Goal: Information Seeking & Learning: Check status

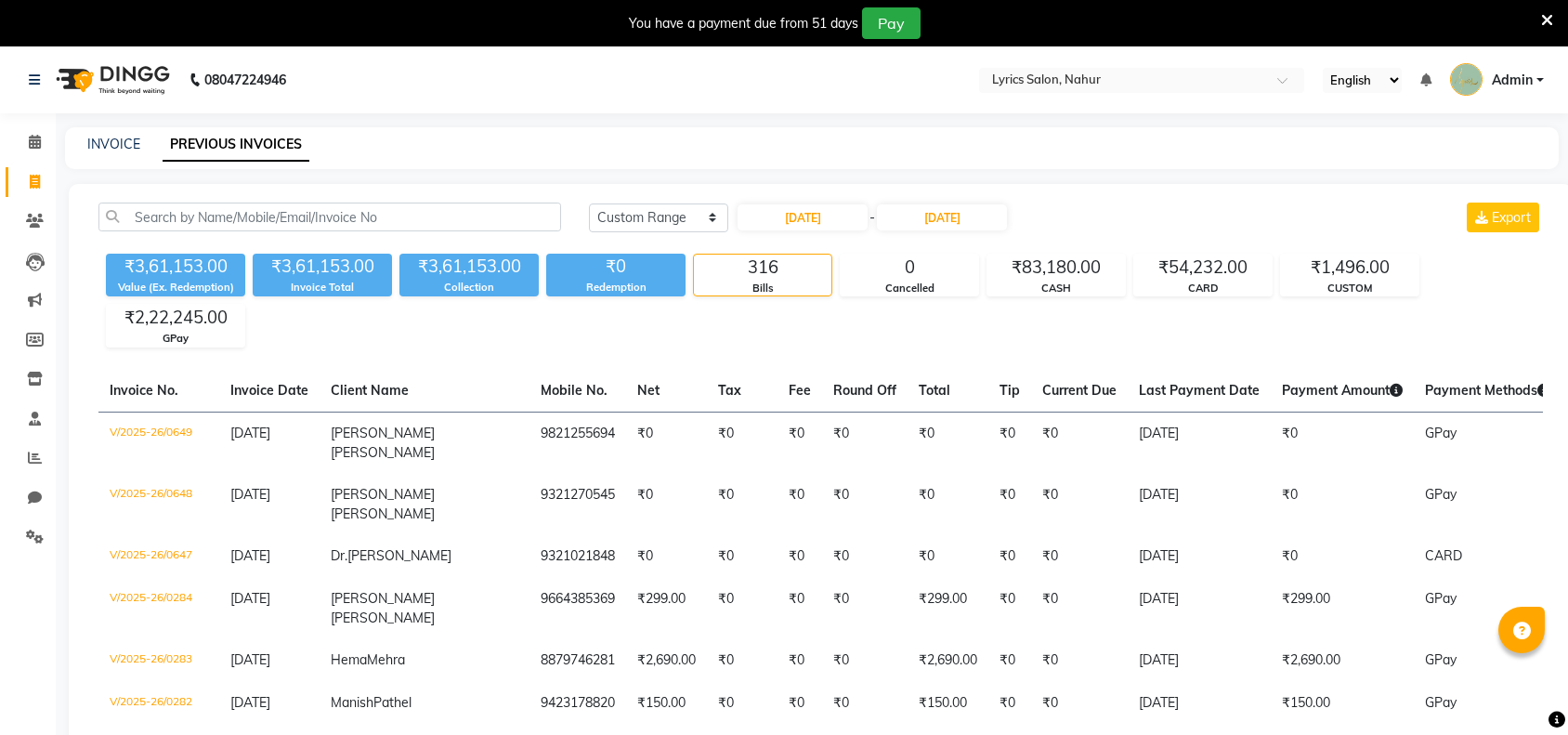
select select "range"
click at [174, 330] on div "₹2,22,245.00" at bounding box center [175, 317] width 137 height 26
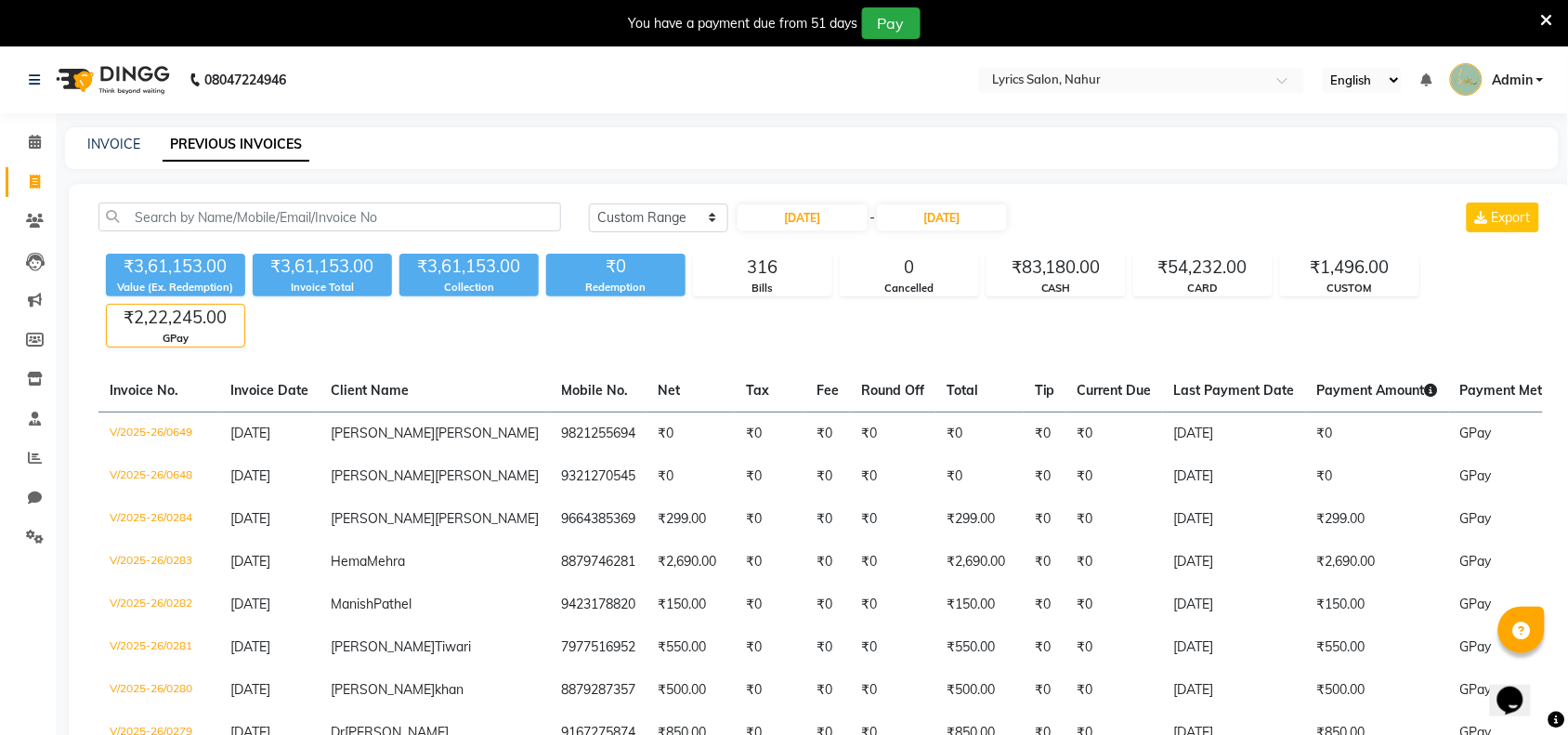
click at [175, 333] on div "GPay" at bounding box center [175, 338] width 137 height 15
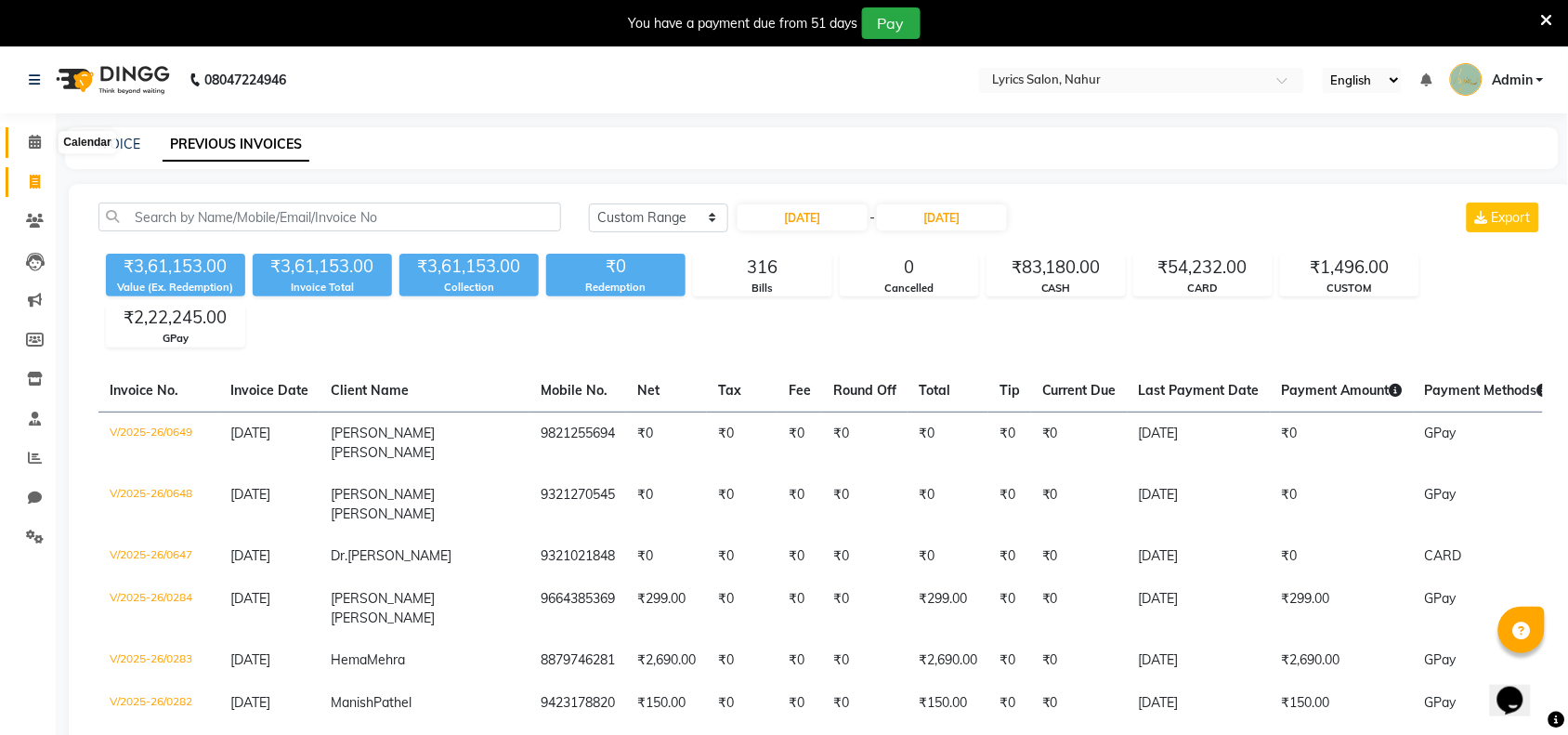
click at [29, 147] on icon at bounding box center [35, 141] width 12 height 14
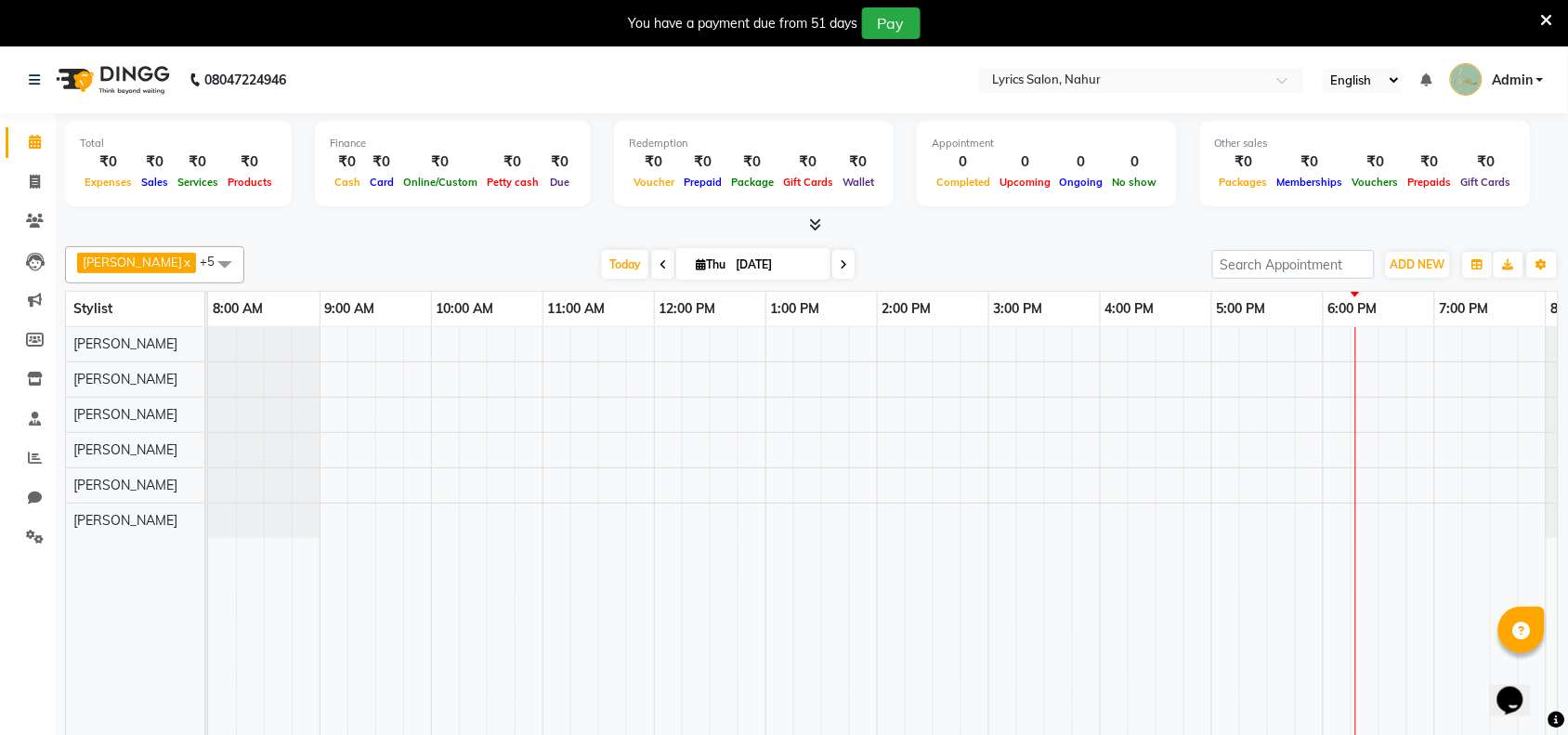
click at [220, 270] on span at bounding box center [224, 263] width 37 height 35
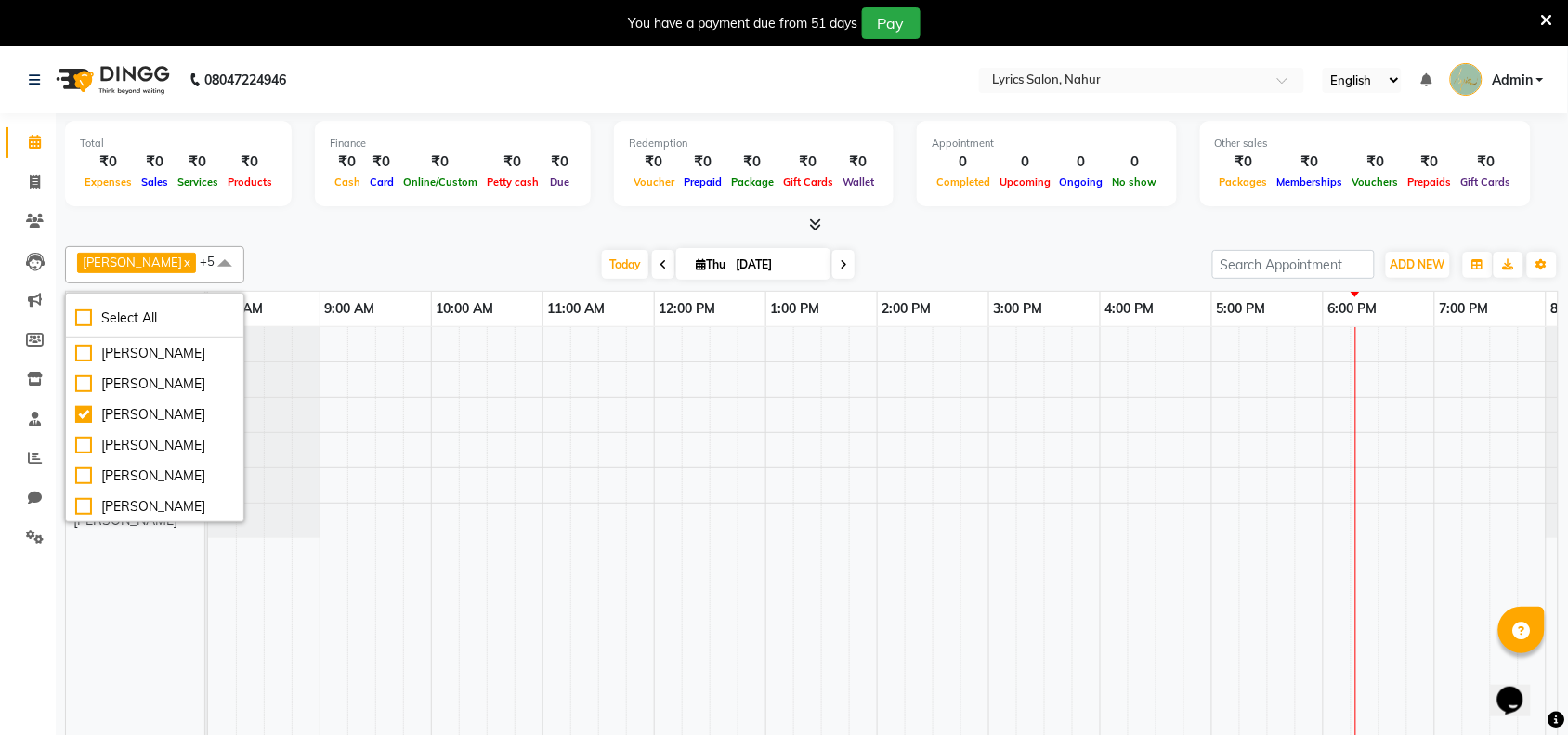
click at [441, 699] on td at bounding box center [445, 544] width 28 height 433
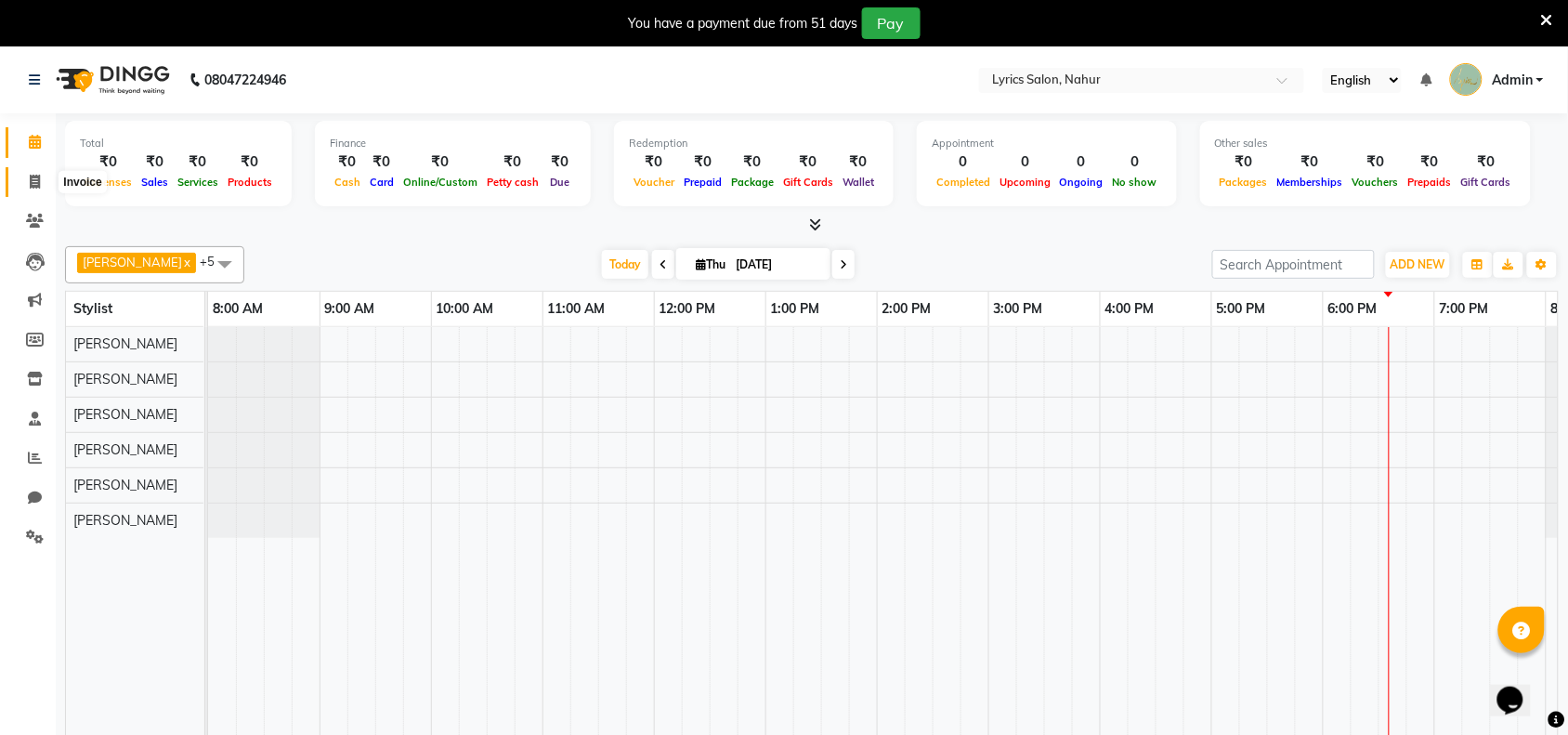
click at [35, 172] on span at bounding box center [35, 183] width 33 height 21
select select "service"
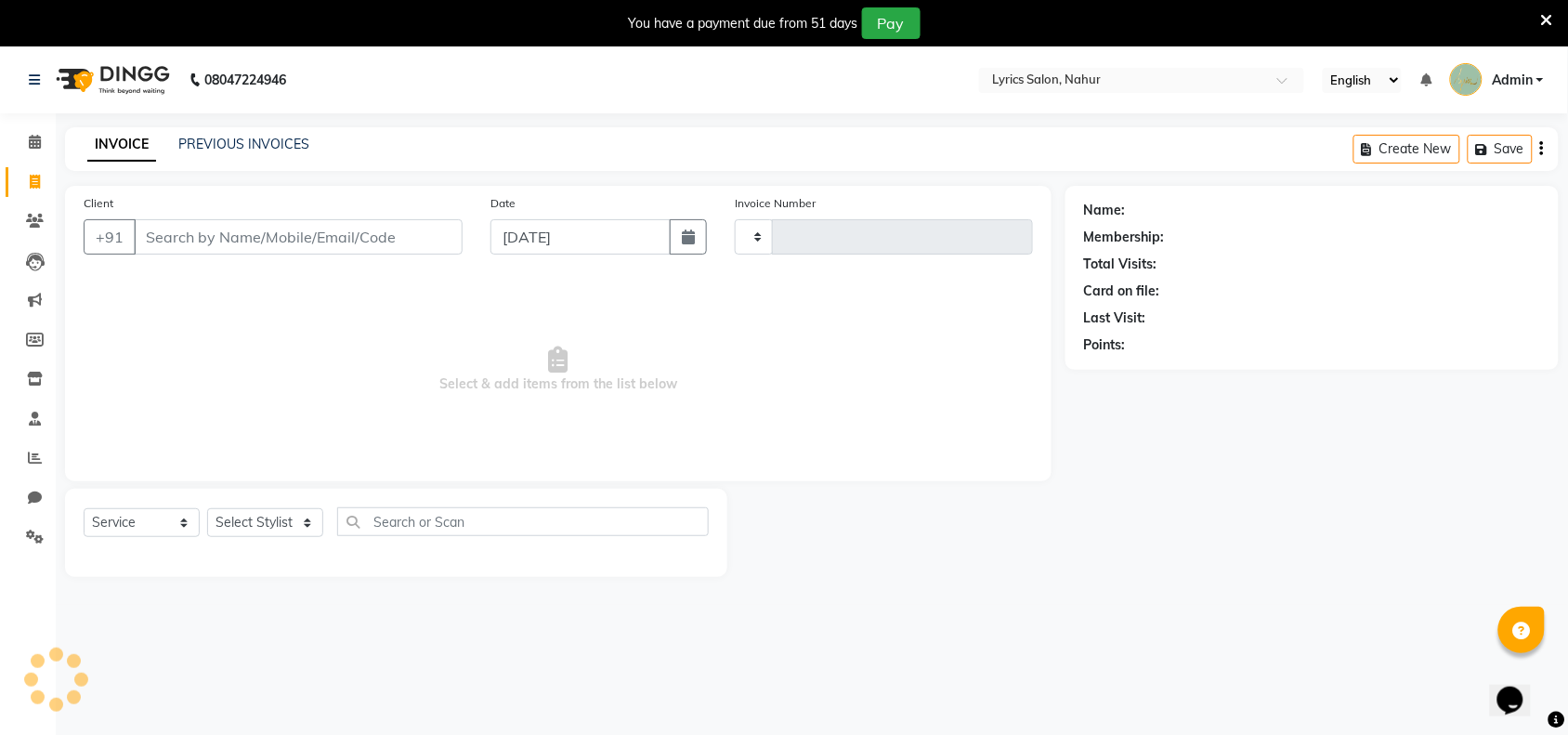
type input "0675"
select select "8608"
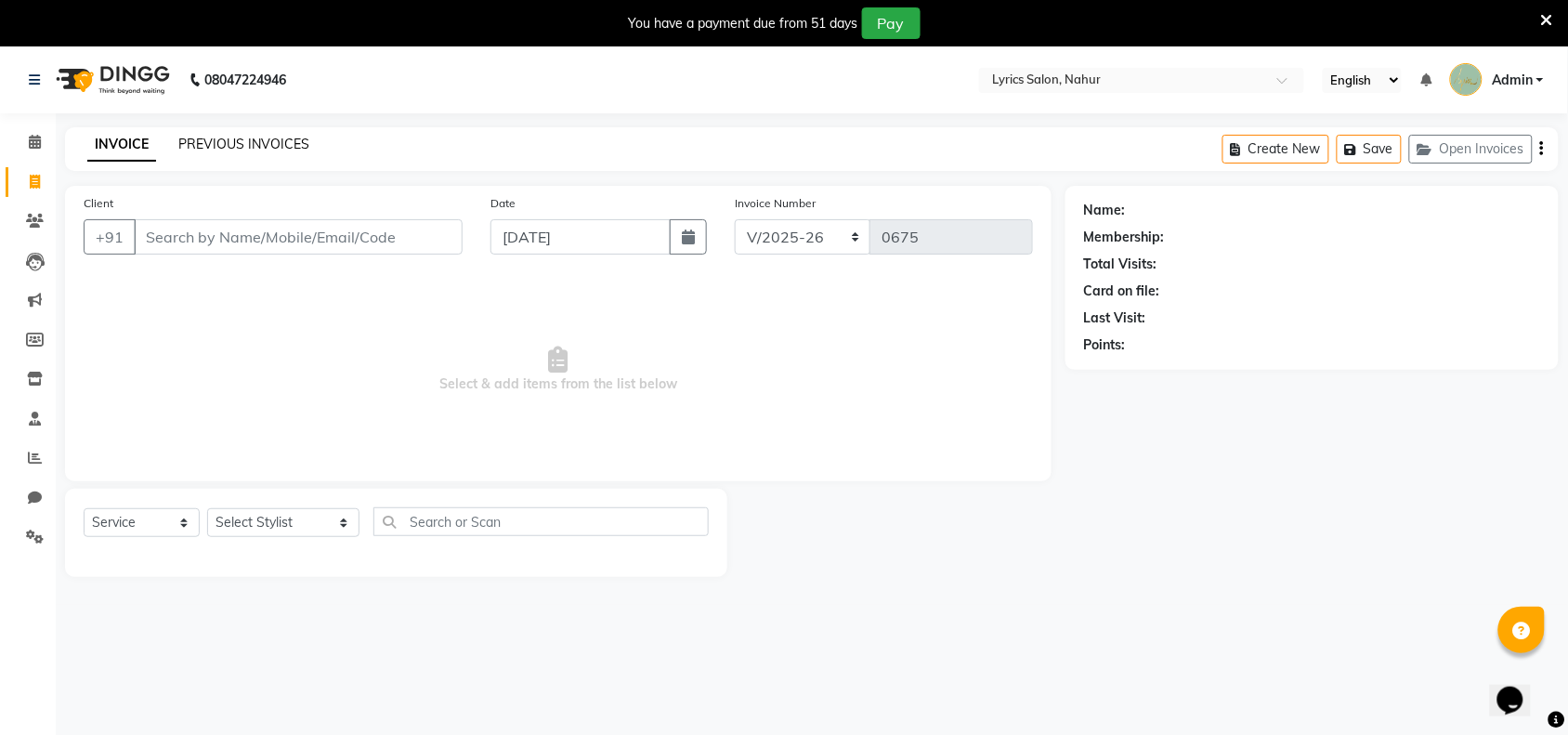
click at [210, 147] on link "PREVIOUS INVOICES" at bounding box center [243, 143] width 131 height 16
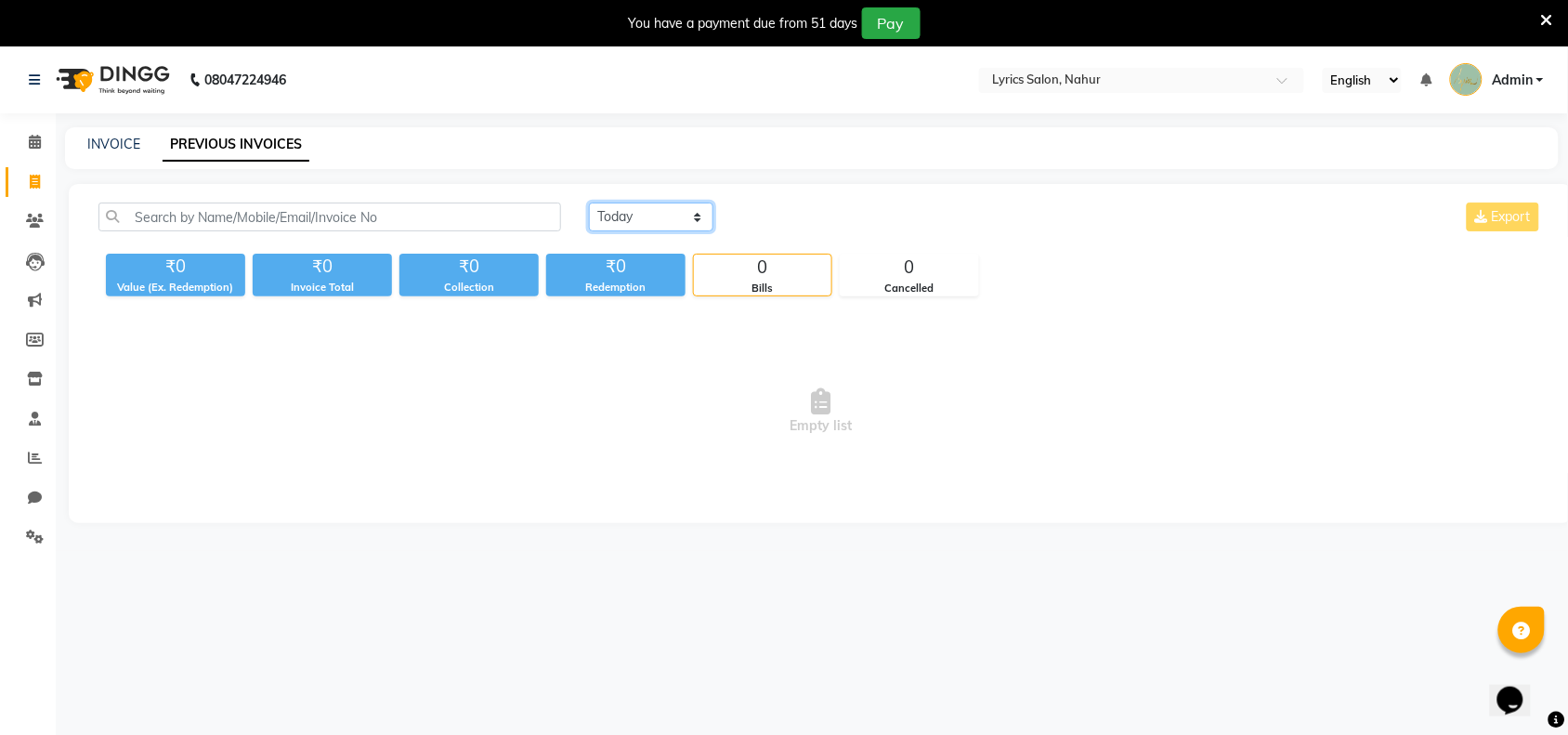
click at [614, 219] on select "[DATE] [DATE] Custom Range" at bounding box center [651, 217] width 125 height 29
select select "range"
click at [589, 202] on select "[DATE] [DATE] Custom Range" at bounding box center [651, 217] width 125 height 29
click at [866, 221] on input "[DATE]" at bounding box center [802, 217] width 130 height 26
select select "9"
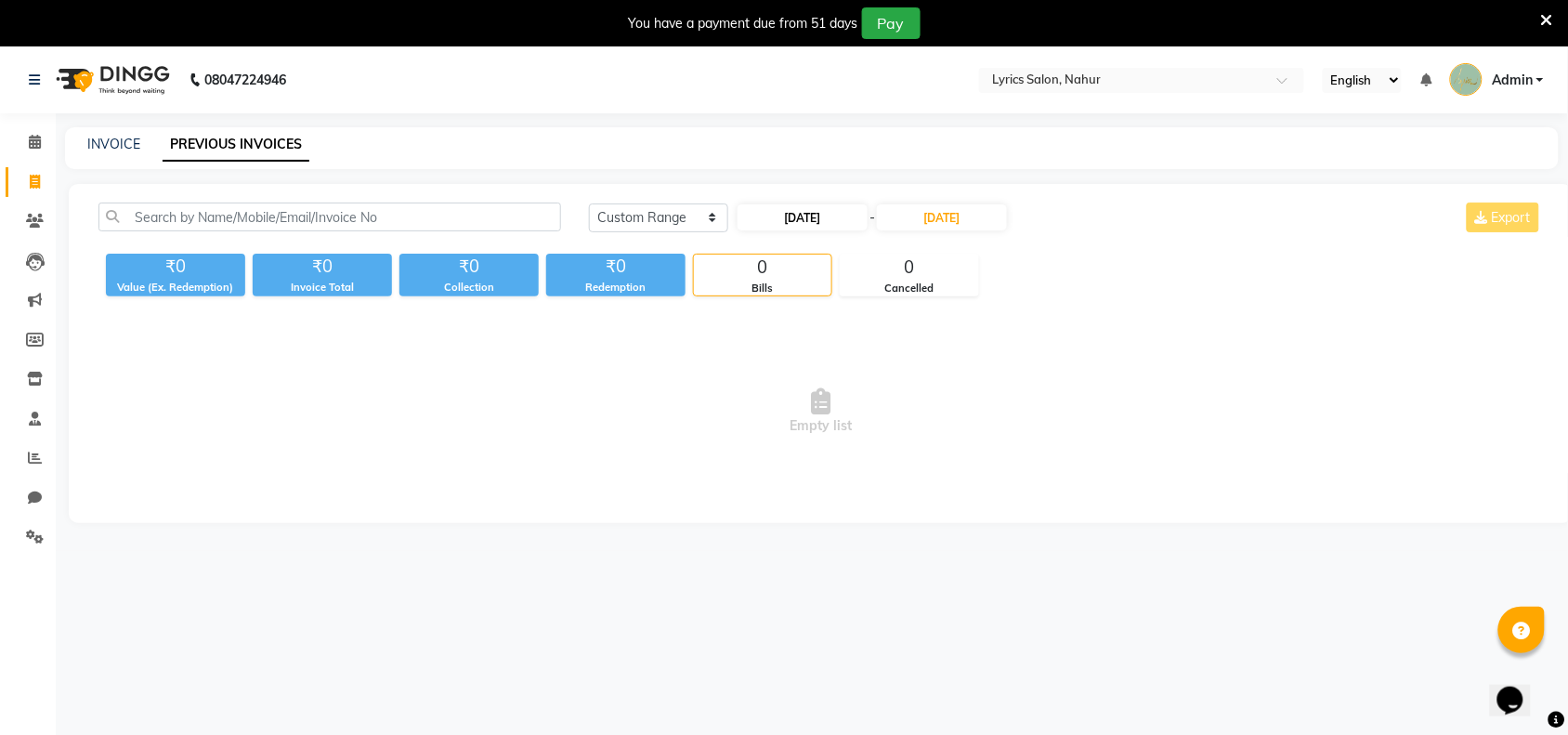
select select "2025"
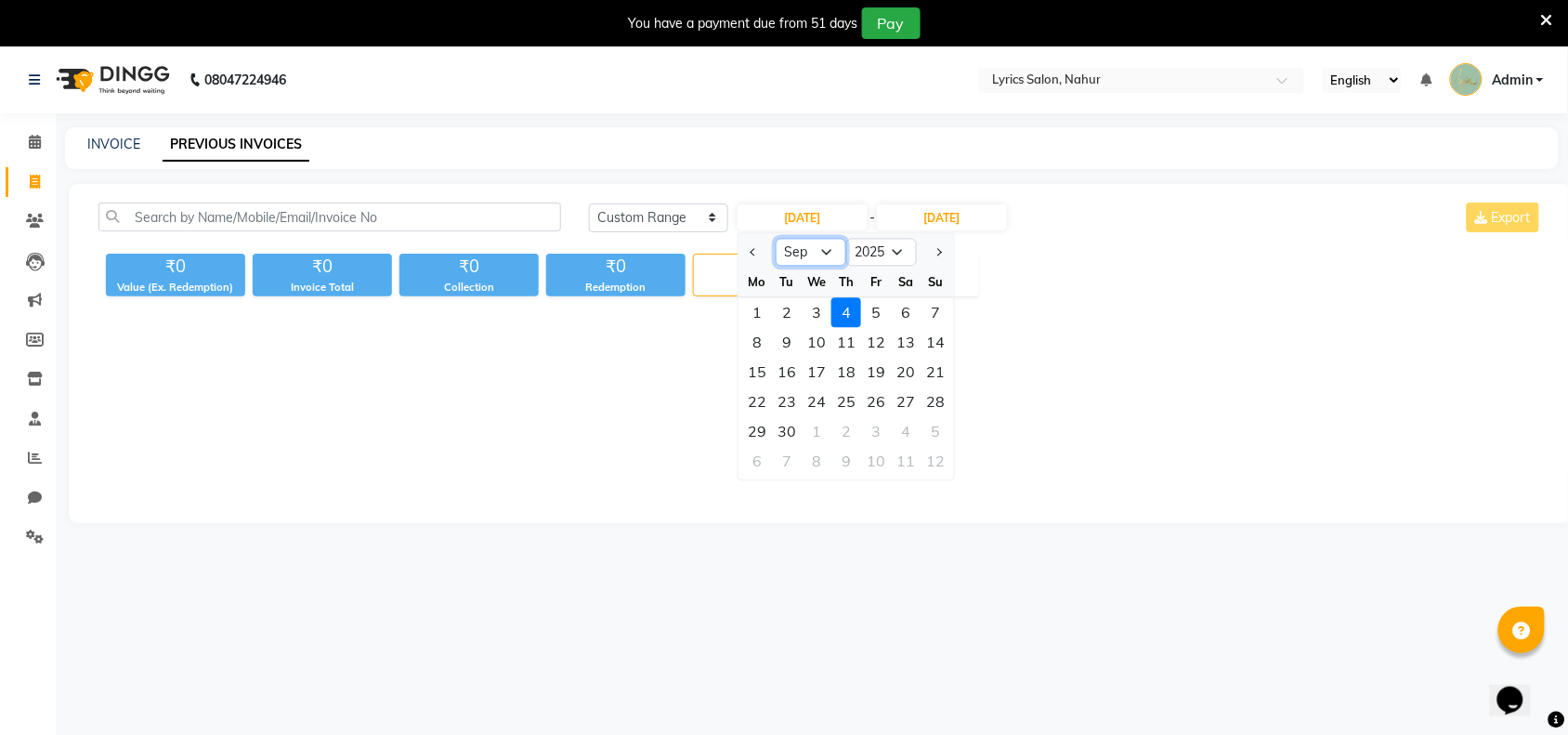
click at [790, 263] on select "Jan Feb Mar Apr May Jun [DATE] Aug Sep Oct Nov Dec" at bounding box center [811, 252] width 71 height 28
select select "7"
click at [776, 239] on select "Jan Feb Mar Apr May Jun [DATE] Aug Sep Oct Nov Dec" at bounding box center [811, 252] width 71 height 28
click at [796, 321] on div "1" at bounding box center [786, 312] width 30 height 30
type input "[DATE]"
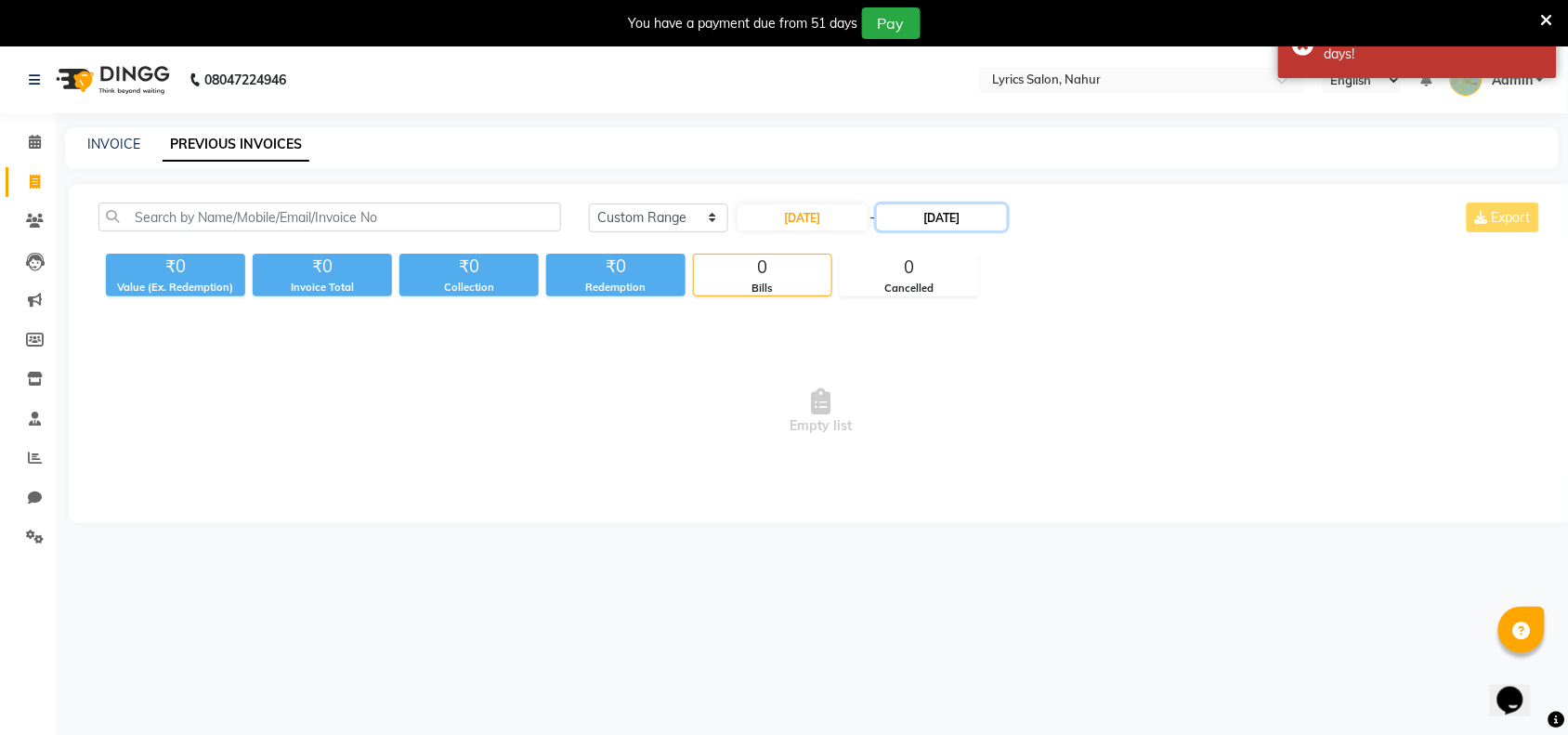
click at [991, 223] on input "[DATE]" at bounding box center [942, 217] width 130 height 26
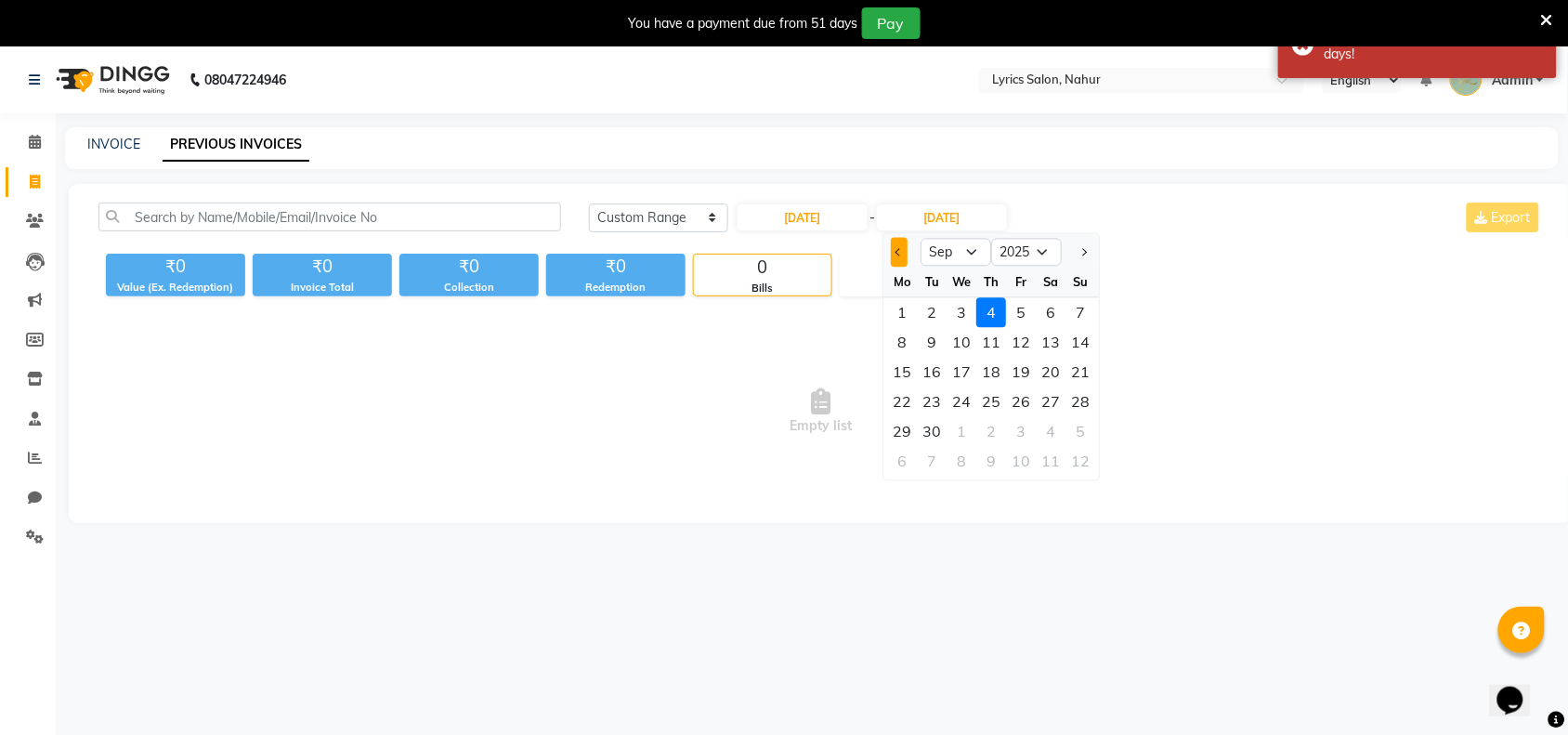
click at [894, 244] on button "Previous month" at bounding box center [900, 252] width 15 height 30
select select "8"
click at [1070, 430] on div "31" at bounding box center [1080, 431] width 30 height 30
type input "[DATE]"
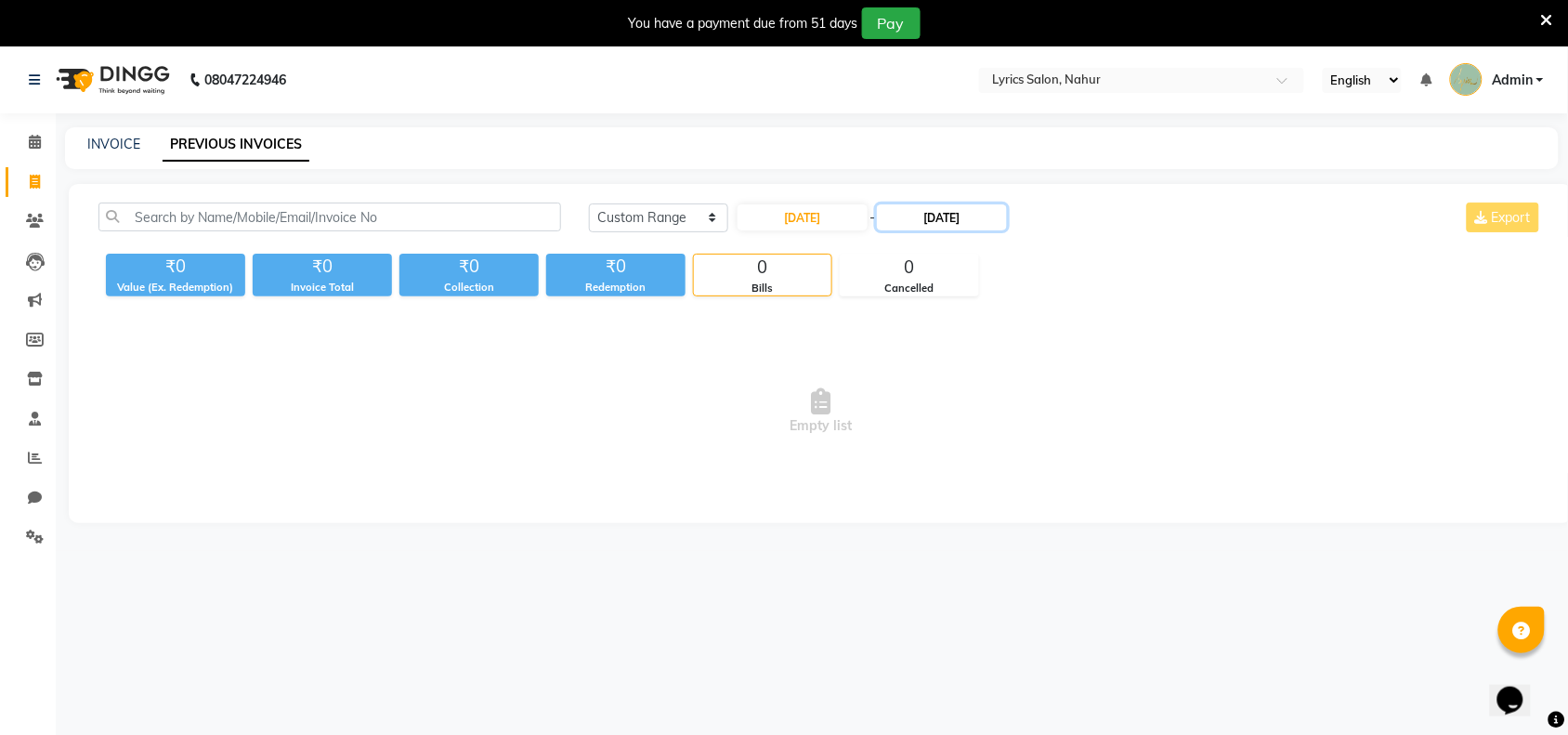
click at [923, 223] on input "[DATE]" at bounding box center [942, 217] width 130 height 26
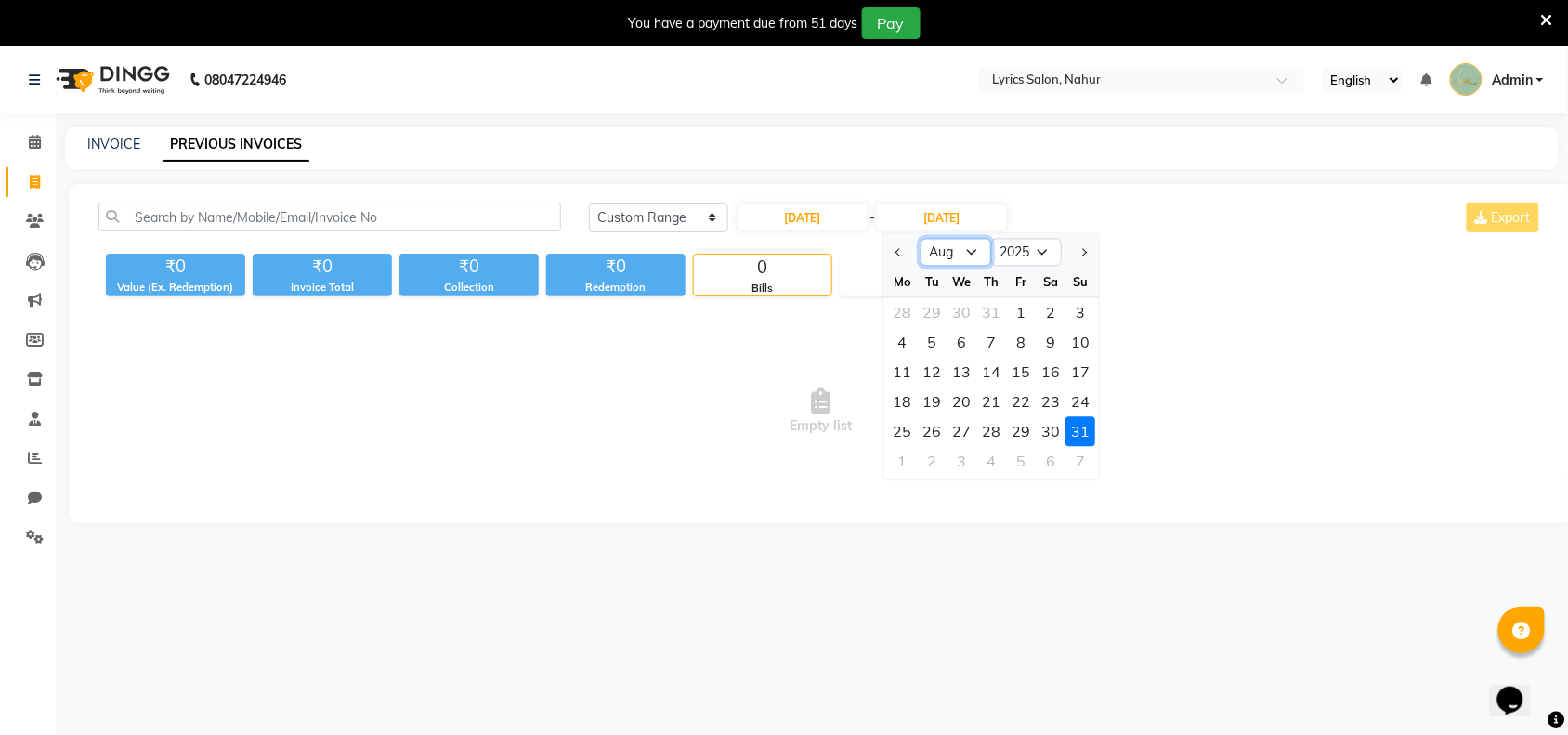
drag, startPoint x: 960, startPoint y: 261, endPoint x: 959, endPoint y: 279, distance: 18.0
click at [959, 279] on ngb-datepicker "[DATE] Aug Sep Oct Nov [DATE] 2026 2027 2028 2029 2030 2031 2032 2033 2034 2035…" at bounding box center [991, 357] width 218 height 248
select select "7"
click at [922, 239] on select "[DATE] Aug Sep Oct Nov Dec" at bounding box center [957, 252] width 71 height 28
click at [985, 428] on div "31" at bounding box center [991, 431] width 30 height 30
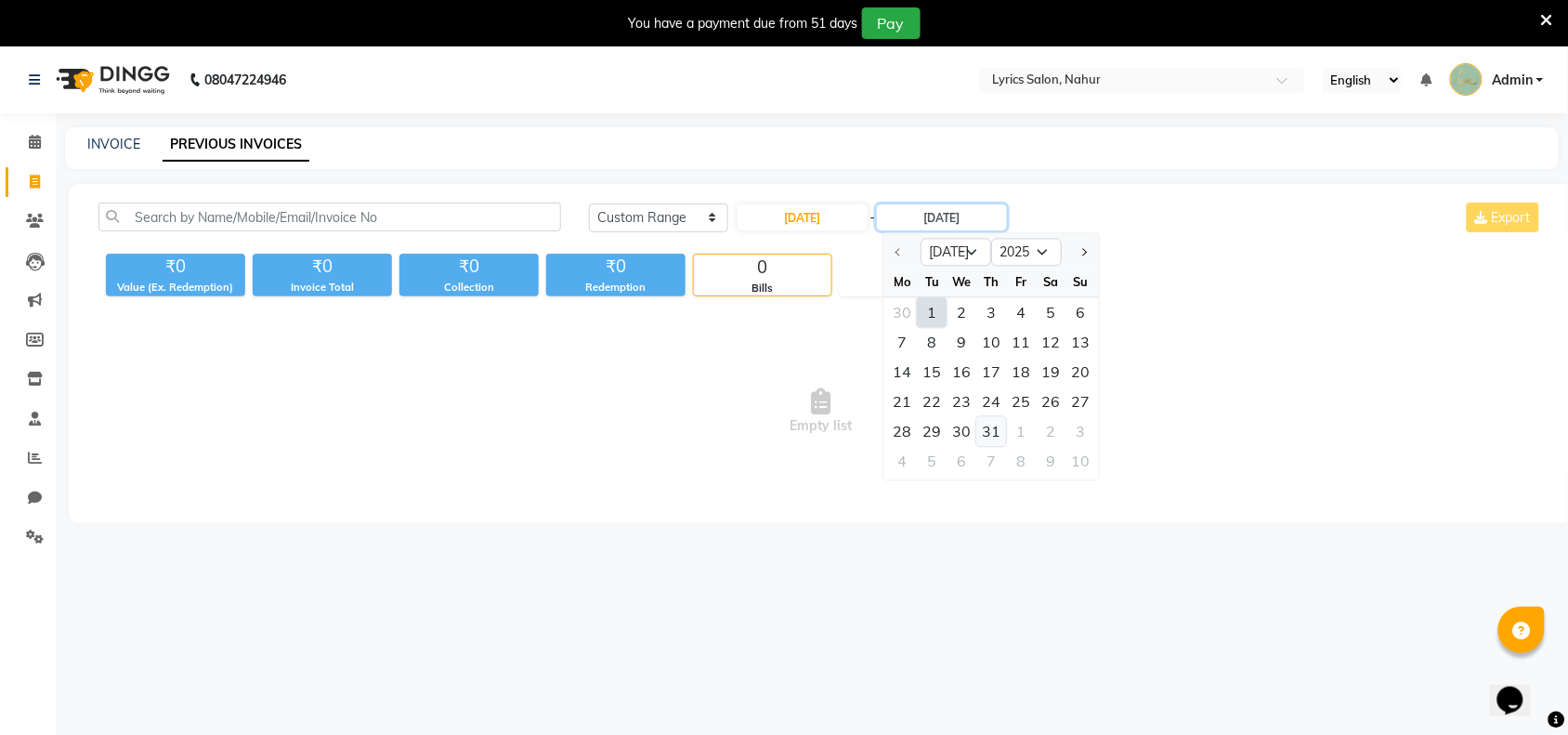
type input "[DATE]"
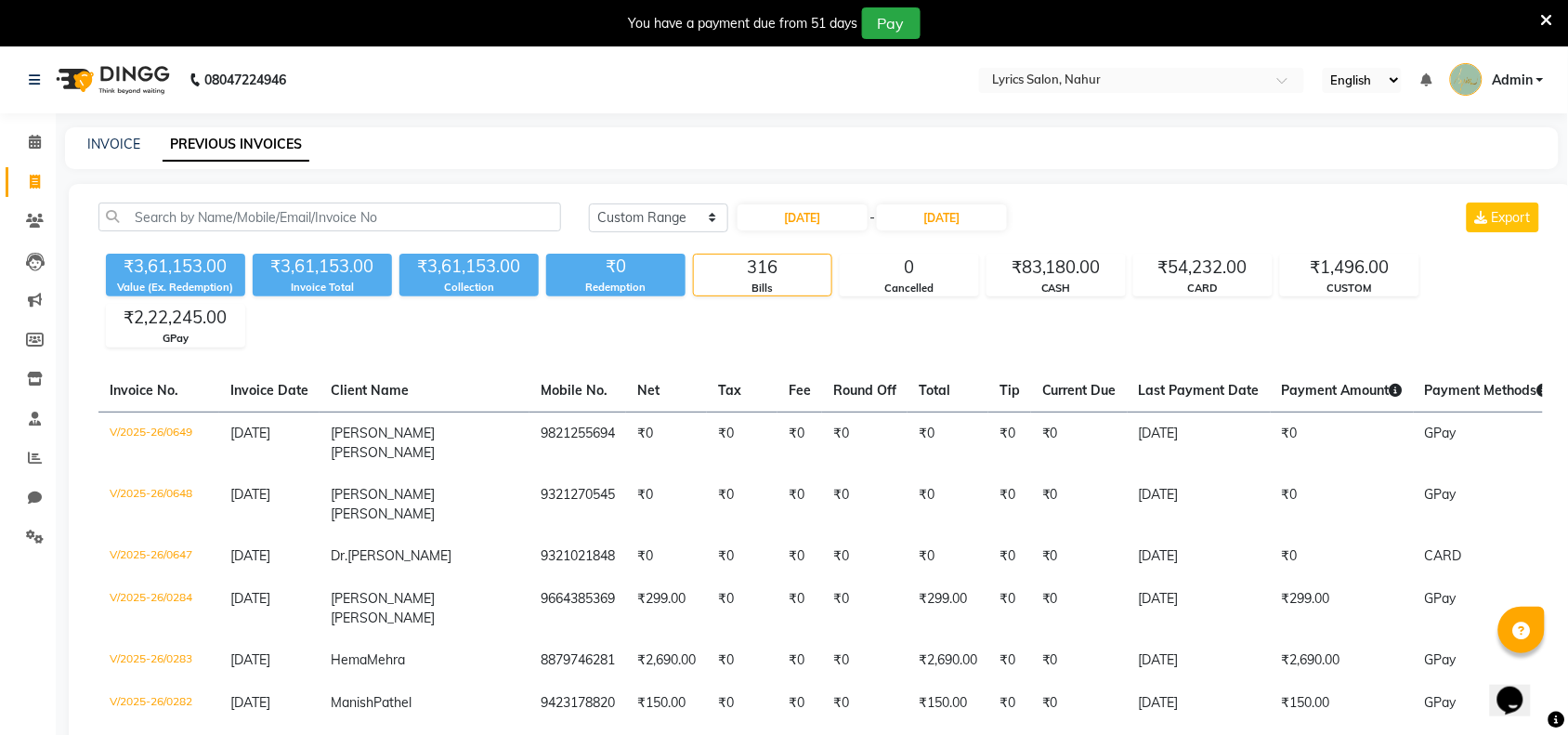
click at [811, 289] on div "Bills" at bounding box center [762, 288] width 137 height 15
click at [195, 288] on div "Value (Ex. Redemption)" at bounding box center [175, 287] width 139 height 15
drag, startPoint x: 424, startPoint y: 262, endPoint x: 522, endPoint y: 253, distance: 98.4
click at [522, 253] on div "₹3,61,153.00" at bounding box center [469, 266] width 139 height 26
